Goal: Navigation & Orientation: Find specific page/section

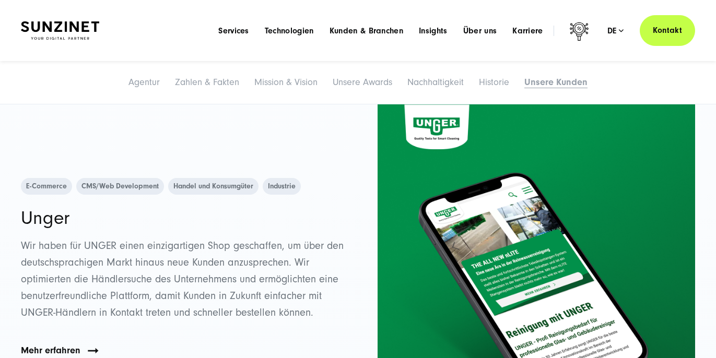
scroll to position [6189, 0]
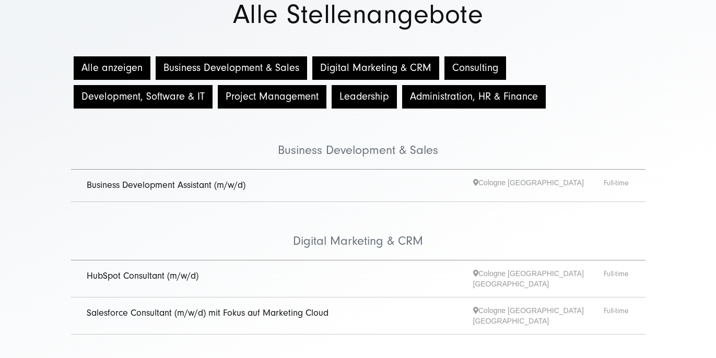
scroll to position [89, 0]
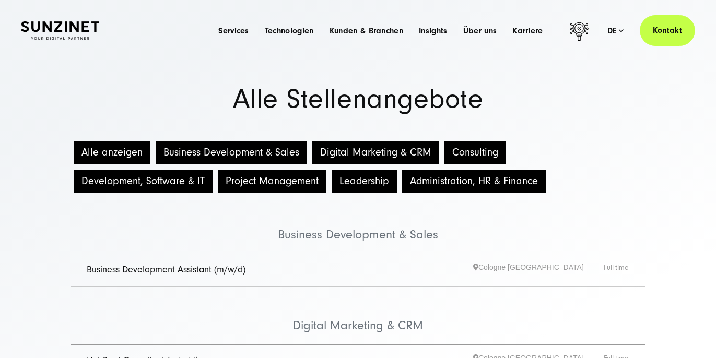
click at [328, 150] on button "Digital Marketing & CRM" at bounding box center [375, 153] width 127 height 24
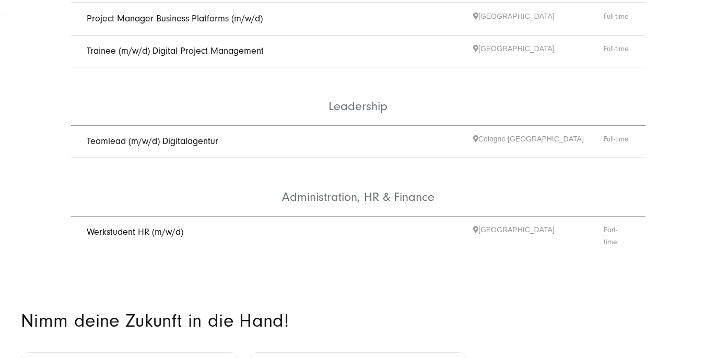
scroll to position [574, 0]
